Goal: Information Seeking & Learning: Learn about a topic

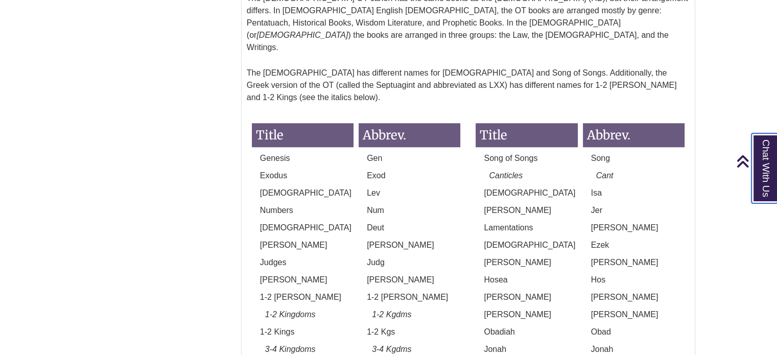
scroll to position [979, 0]
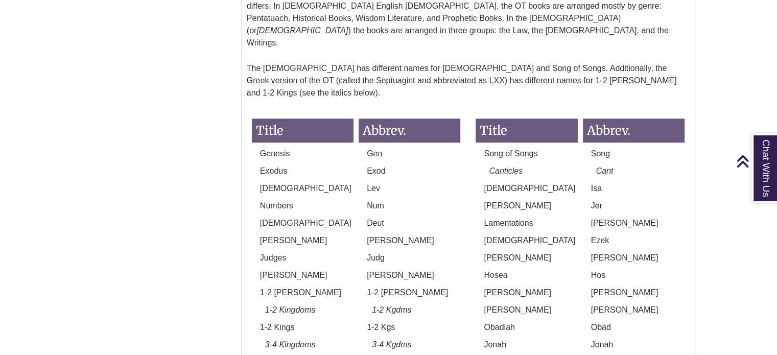
drag, startPoint x: 765, startPoint y: 1, endPoint x: 224, endPoint y: 188, distance: 571.8
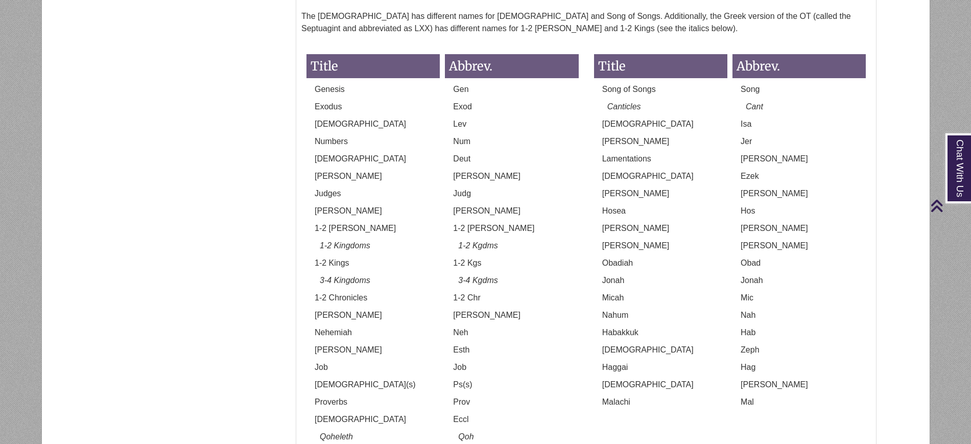
scroll to position [940, 0]
drag, startPoint x: 650, startPoint y: 8, endPoint x: 225, endPoint y: 170, distance: 454.5
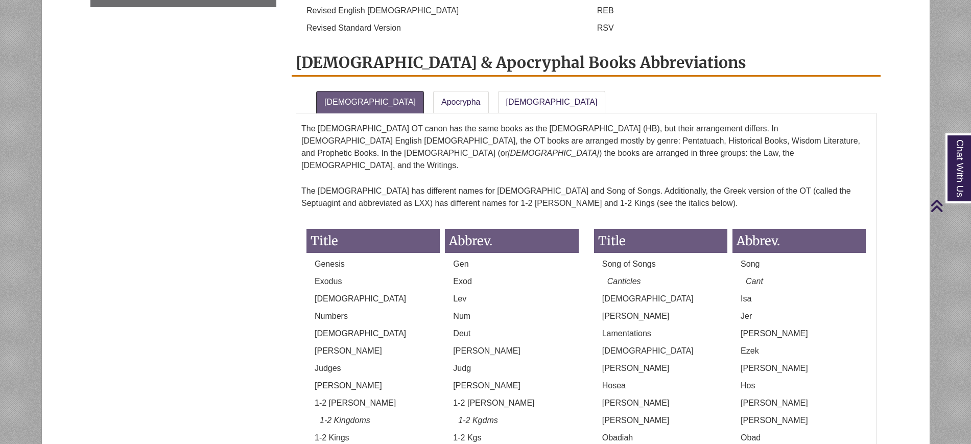
scroll to position [765, 0]
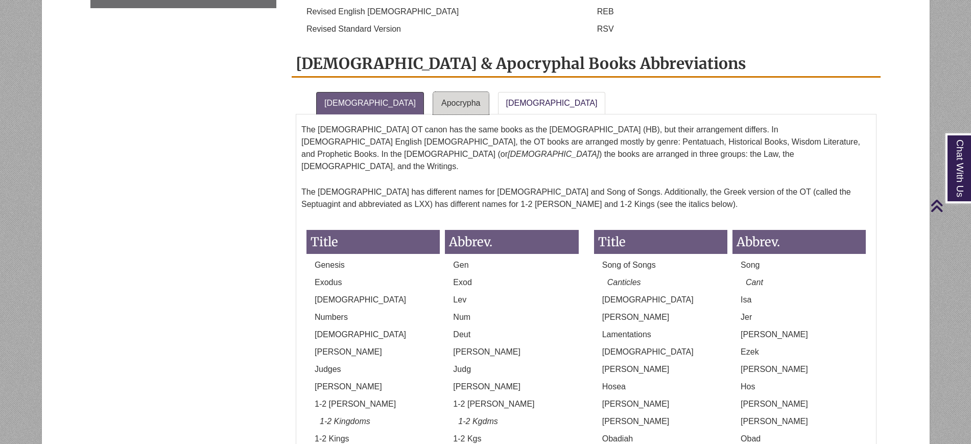
click at [435, 92] on link "Apocrypha" at bounding box center [461, 103] width 56 height 22
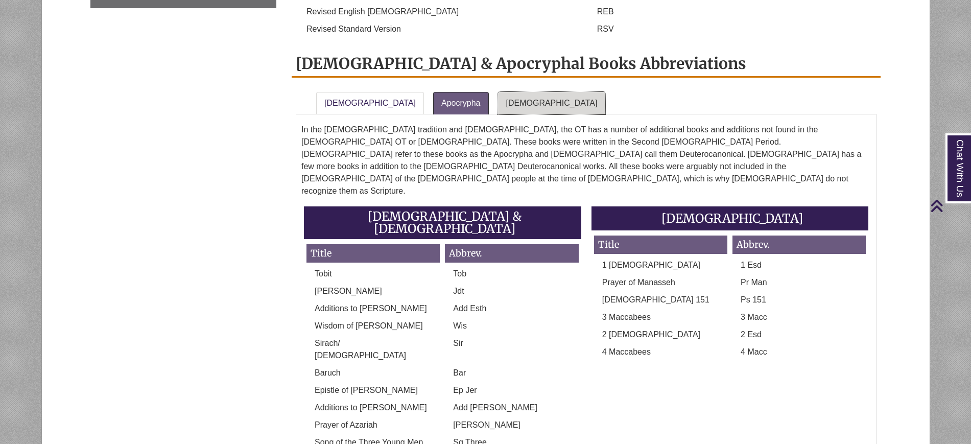
click at [498, 92] on link "[DEMOGRAPHIC_DATA]" at bounding box center [552, 103] width 108 height 22
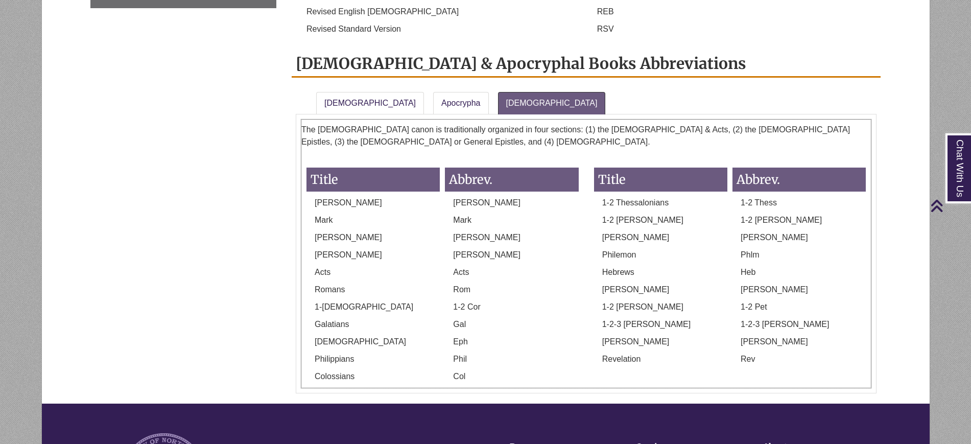
click at [654, 353] on div "Revelation" at bounding box center [661, 361] width 138 height 17
click at [777, 23] on p "RSV" at bounding box center [732, 29] width 286 height 12
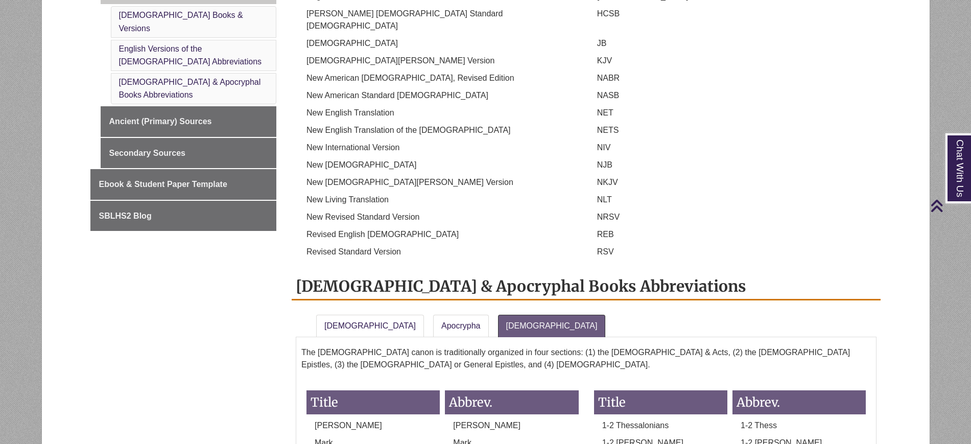
scroll to position [535, 0]
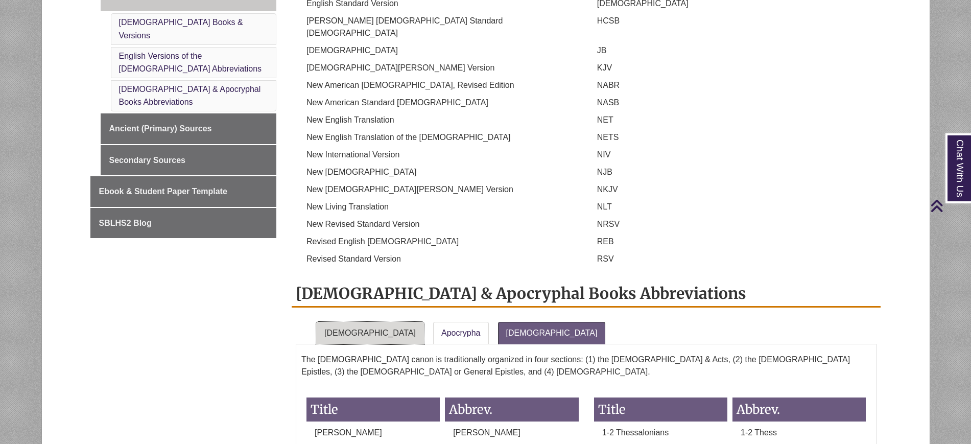
click at [344, 322] on link "[DEMOGRAPHIC_DATA]" at bounding box center [370, 333] width 108 height 22
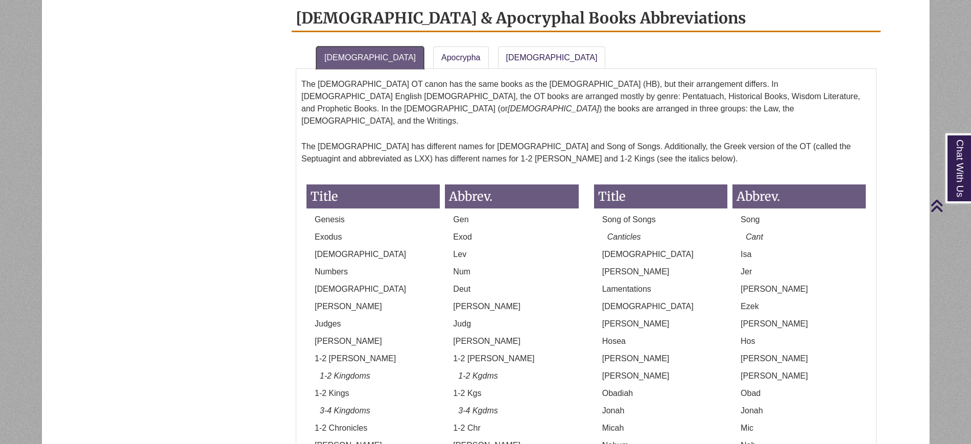
scroll to position [812, 0]
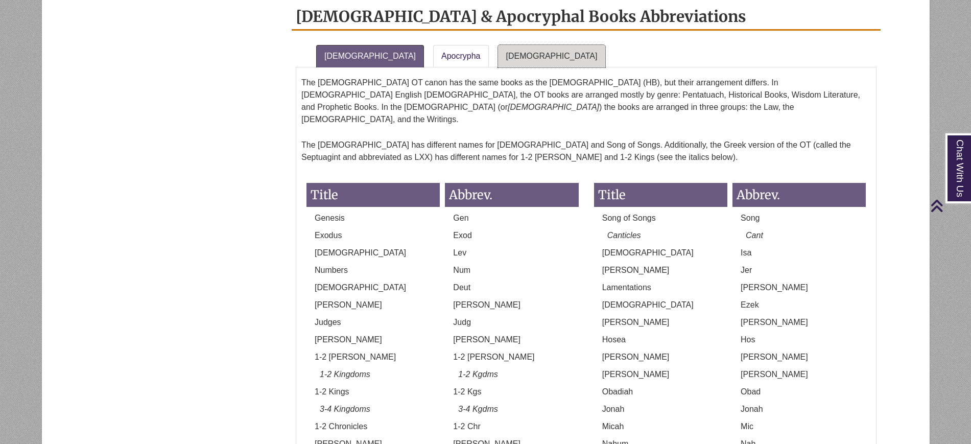
click at [504, 45] on link "[DEMOGRAPHIC_DATA]" at bounding box center [552, 56] width 108 height 22
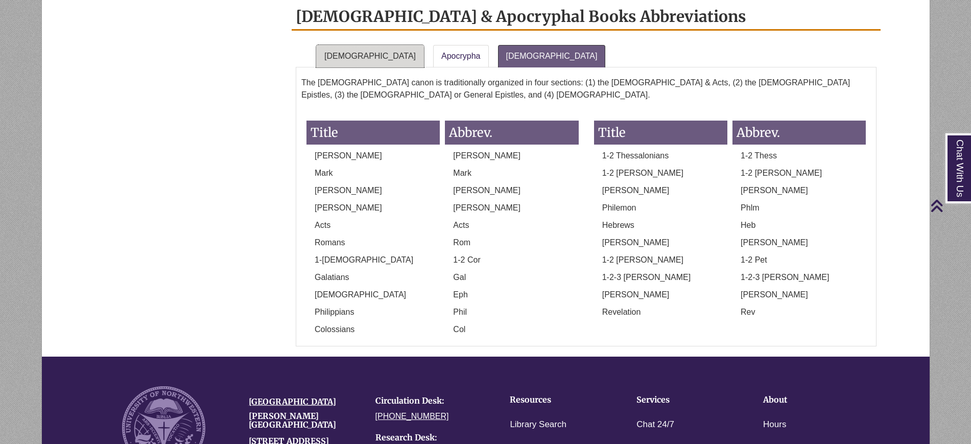
click at [344, 45] on link "[DEMOGRAPHIC_DATA]" at bounding box center [370, 56] width 108 height 22
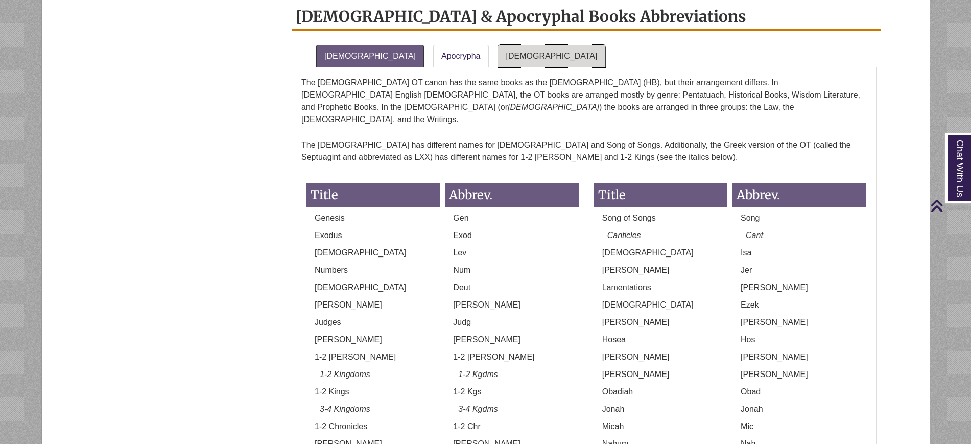
click at [509, 45] on link "[DEMOGRAPHIC_DATA]" at bounding box center [552, 56] width 108 height 22
